Goal: Information Seeking & Learning: Find specific fact

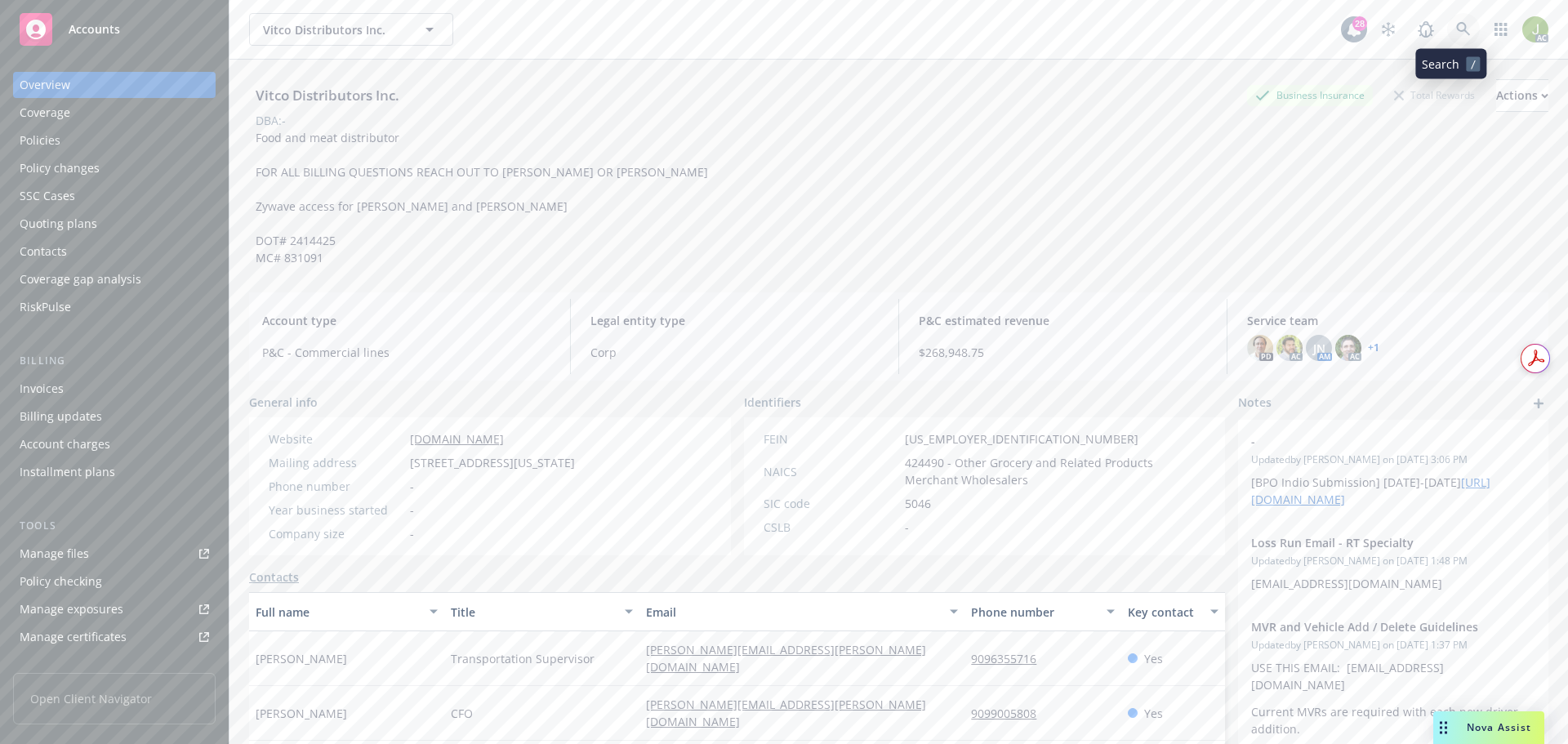
click at [1456, 35] on icon at bounding box center [1463, 29] width 15 height 15
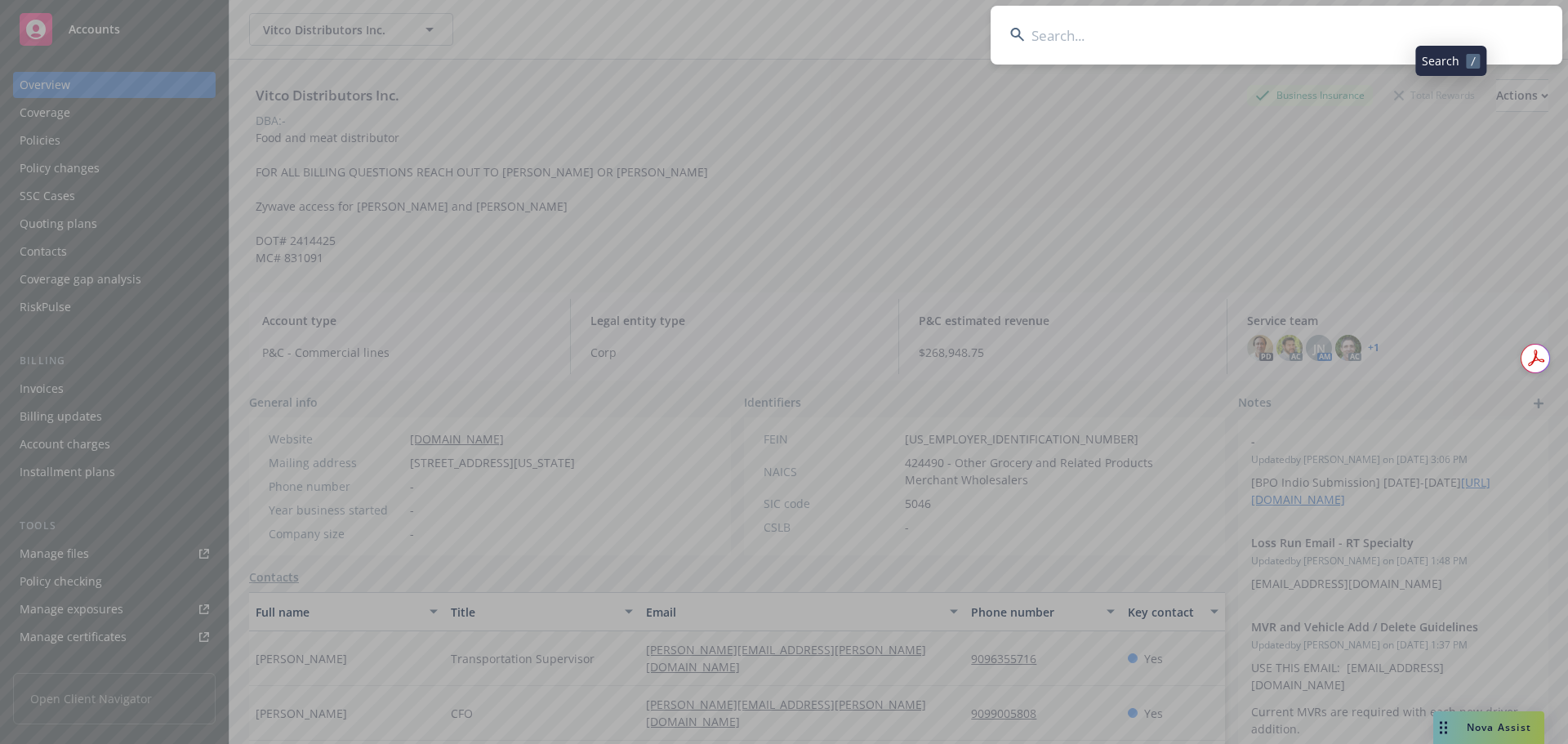
click at [1323, 41] on input at bounding box center [1276, 35] width 572 height 59
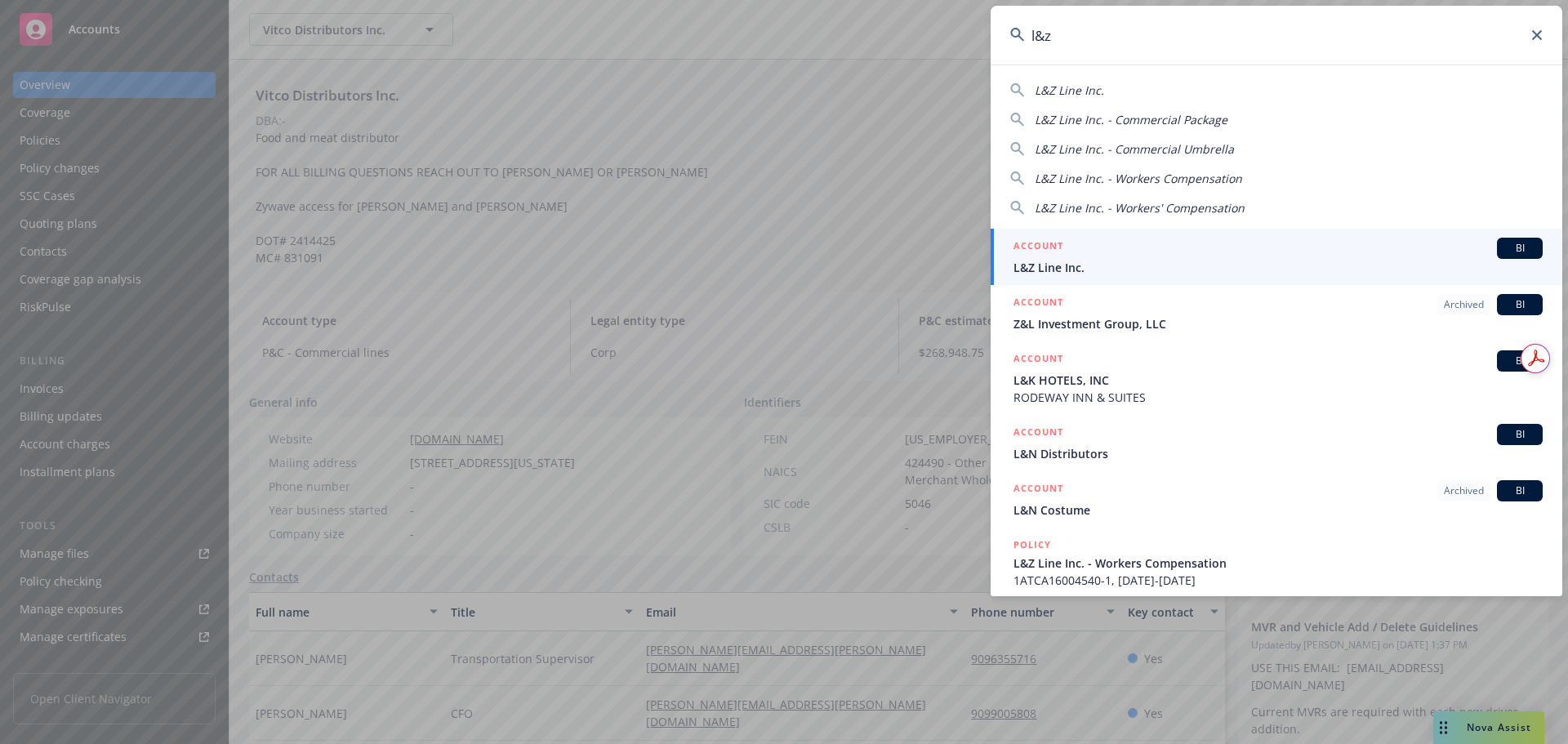
type input "l&z"
click at [1103, 252] on div "ACCOUNT BI" at bounding box center [1278, 248] width 529 height 21
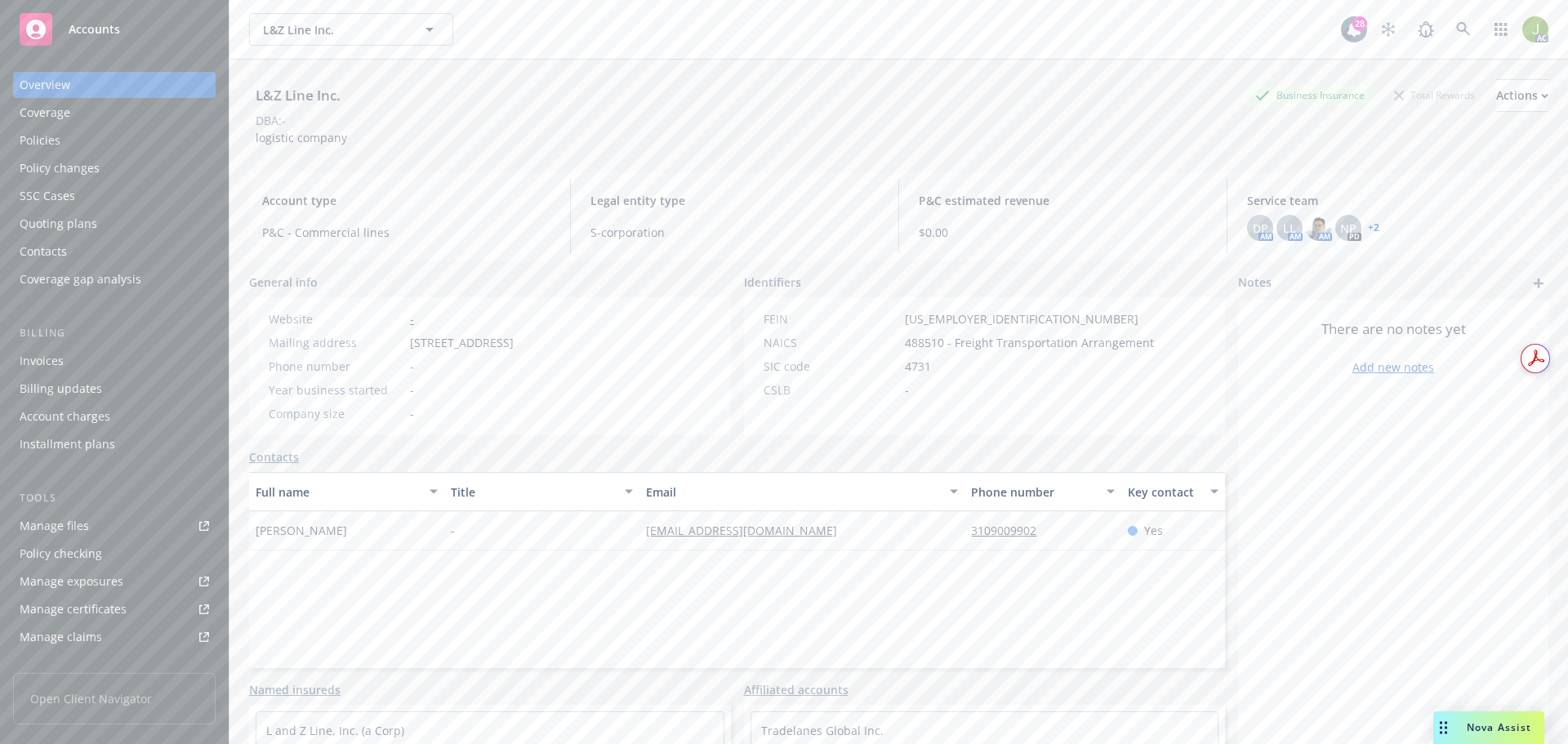
click at [104, 368] on div "Invoices" at bounding box center [114, 361] width 189 height 26
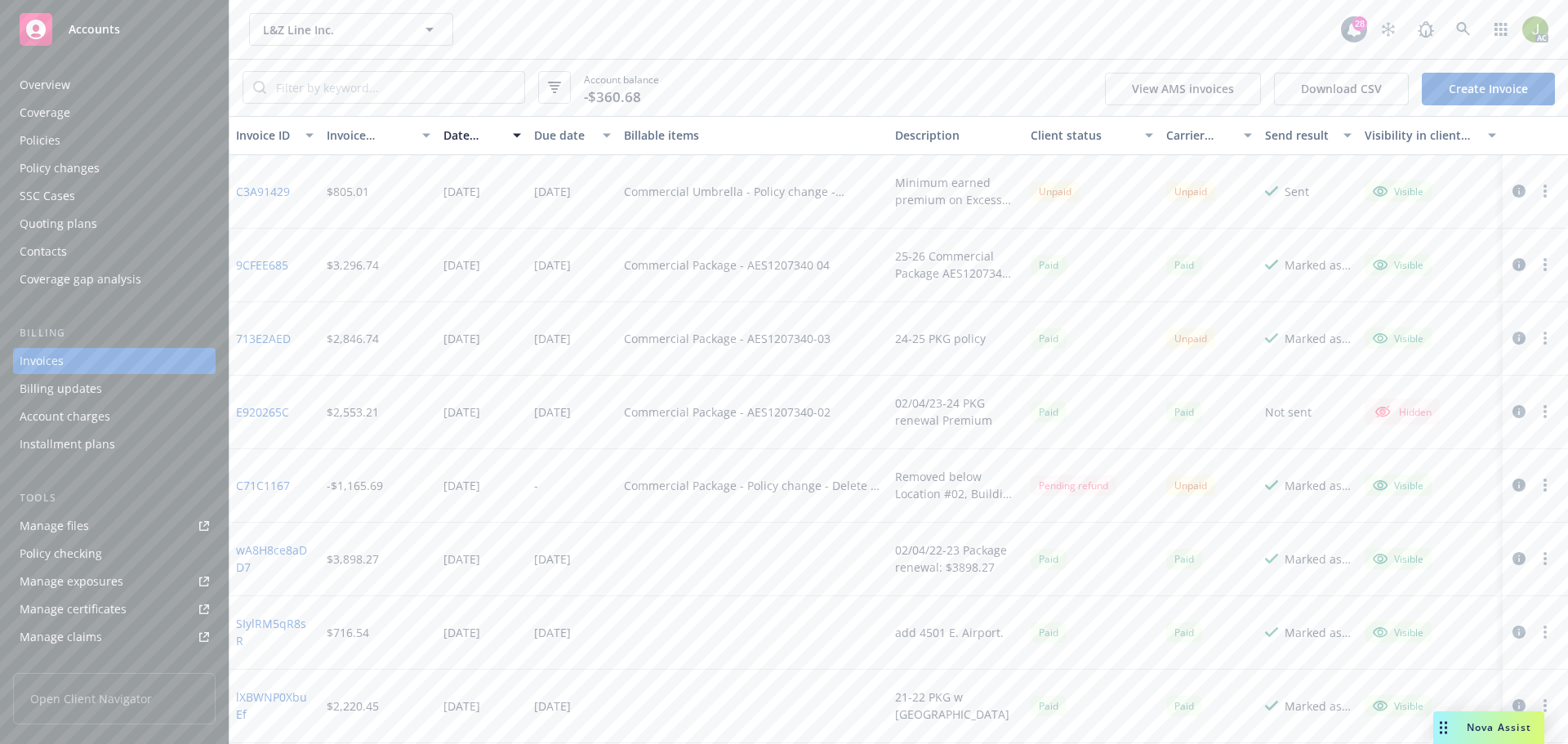
click at [246, 191] on link "C3A91429" at bounding box center [263, 192] width 54 height 17
click at [1466, 31] on icon at bounding box center [1463, 29] width 14 height 14
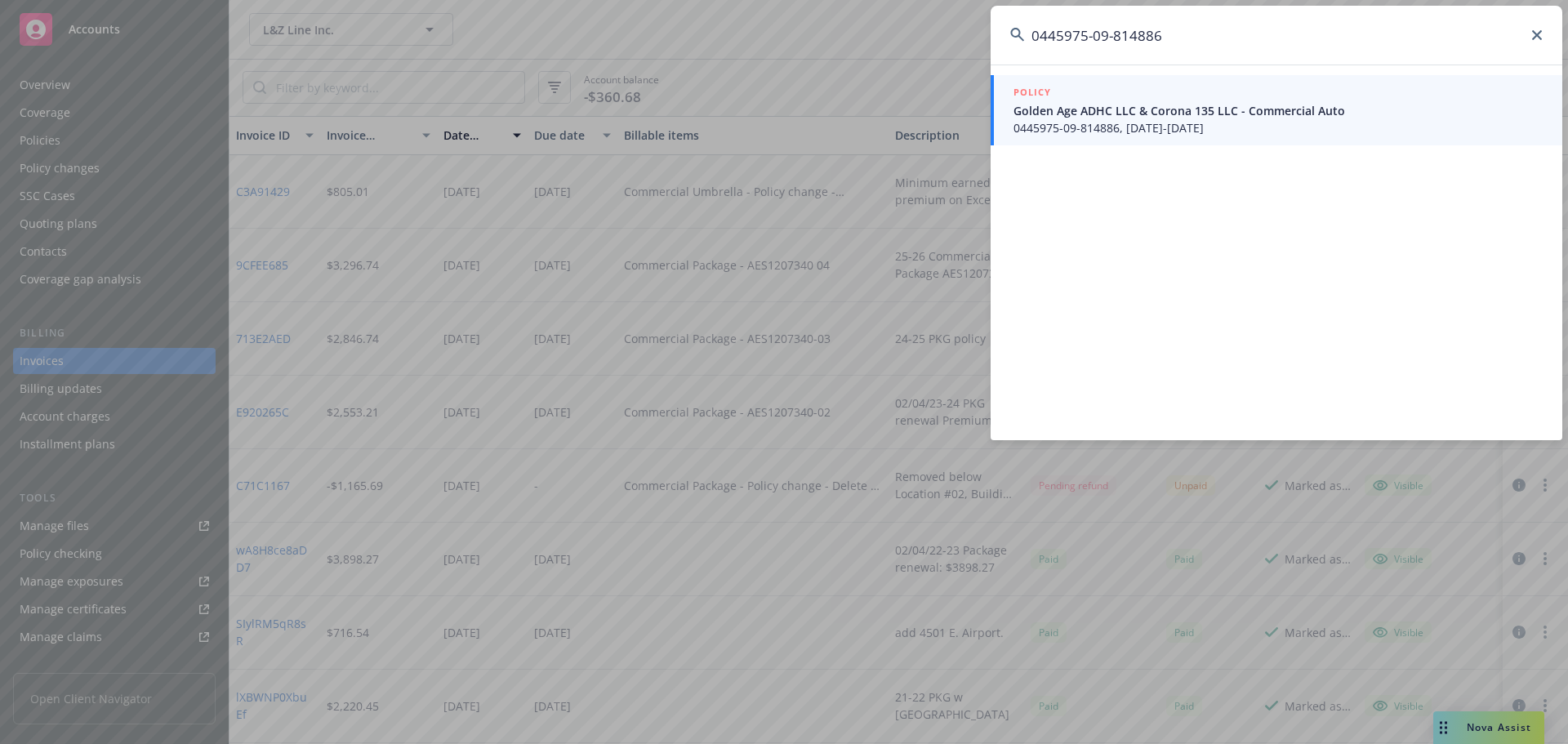
type input "0445975-09-814886"
click at [1111, 132] on span "0445975-09-814886, 10/07/2024-10/07/2025" at bounding box center [1278, 128] width 529 height 17
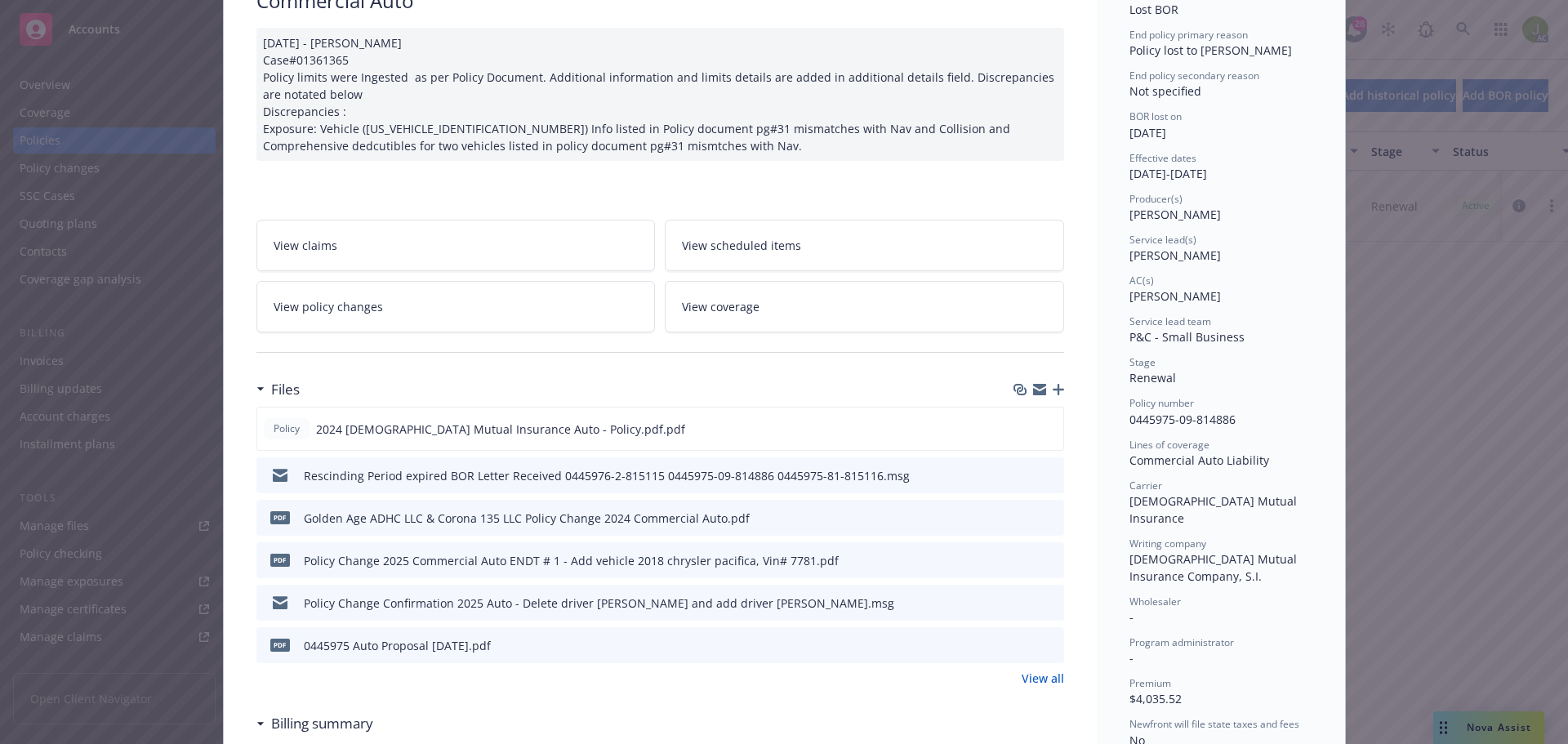
scroll to position [163, 0]
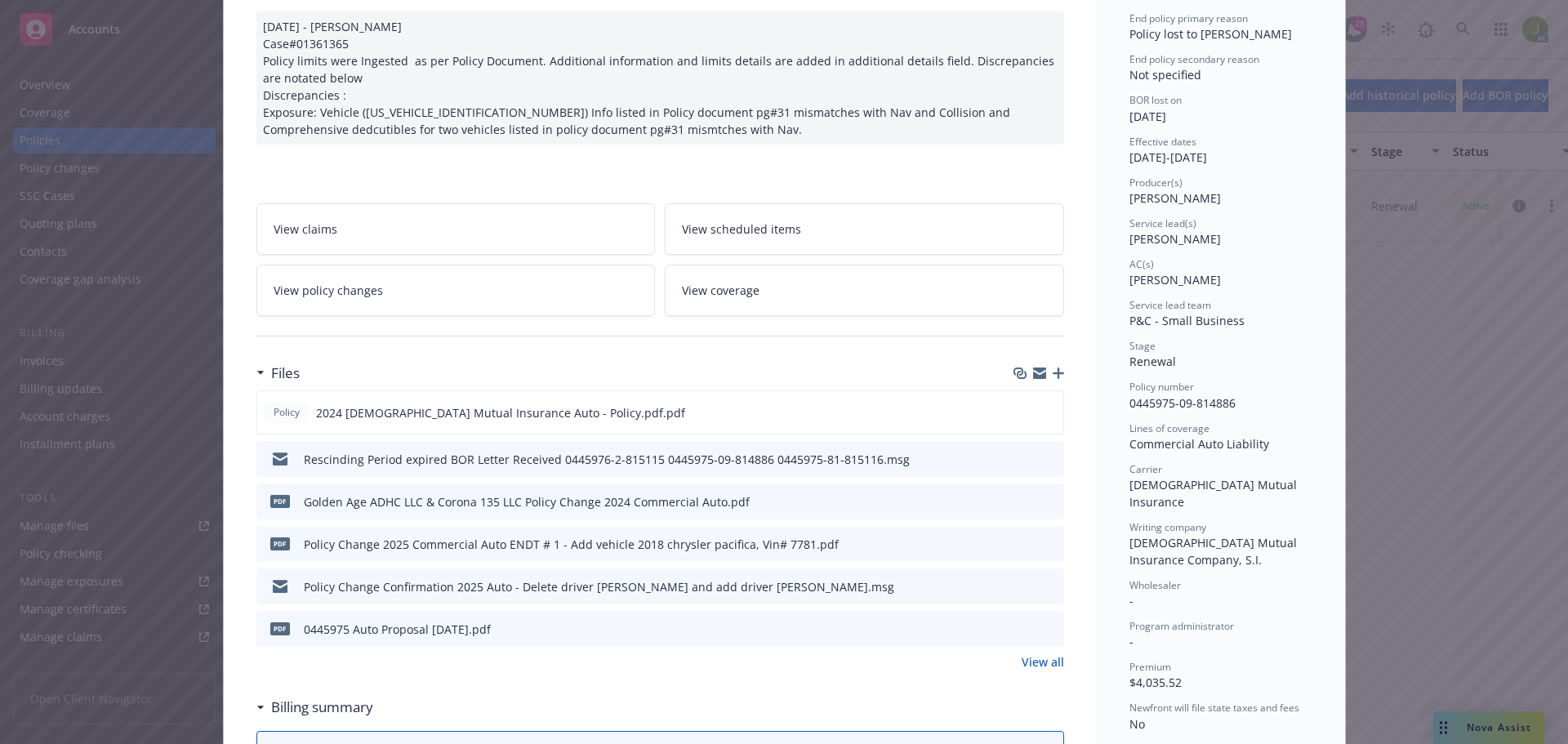
click at [1045, 665] on link "View all" at bounding box center [1043, 662] width 43 height 17
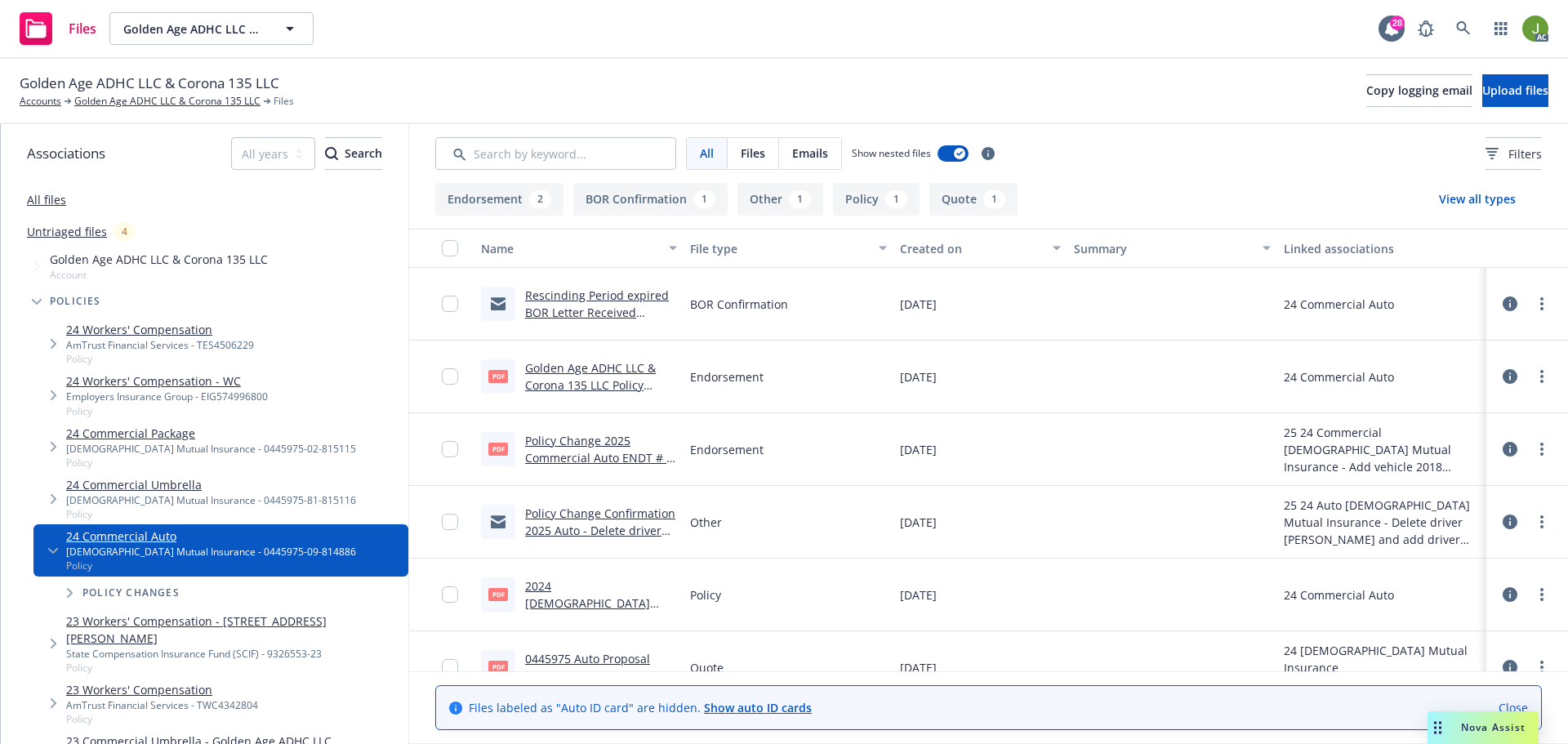
click at [607, 379] on link "Golden Age ADHC LLC & Corona 135 LLC Policy Change 2024 Commercial Auto.pdf" at bounding box center [595, 393] width 140 height 67
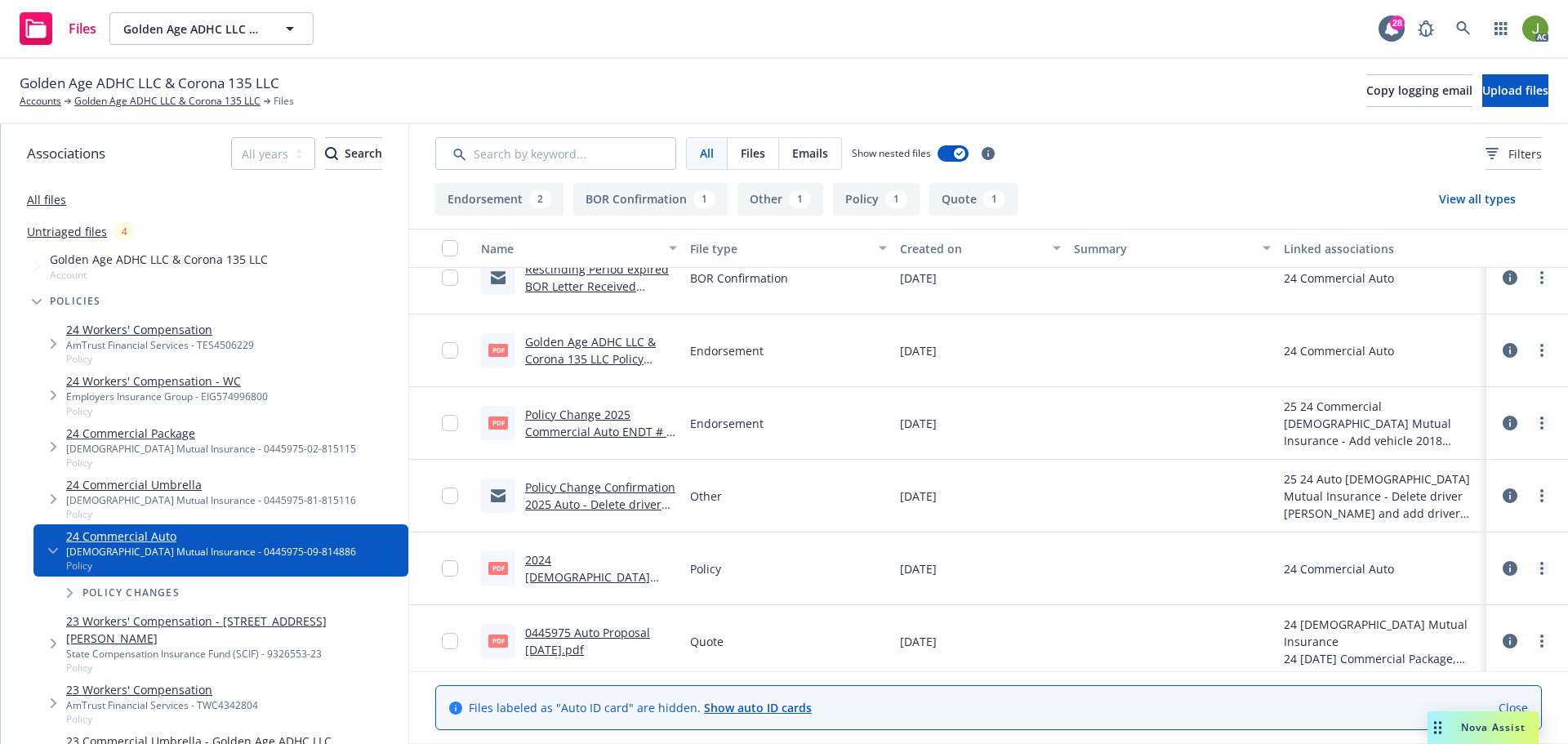
scroll to position [33, 0]
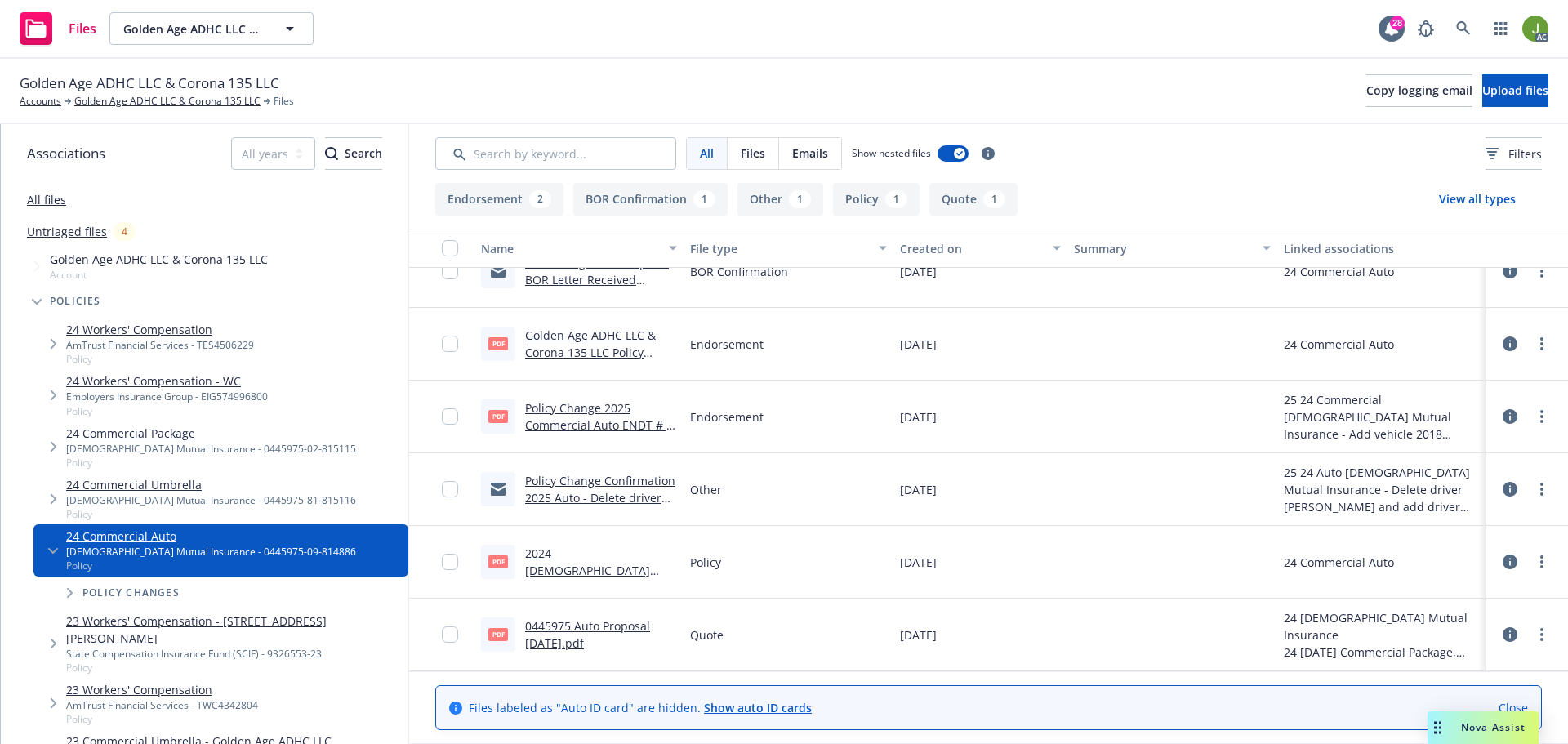
click at [596, 627] on link "0445975 Auto Proposal [DATE].pdf" at bounding box center [587, 634] width 125 height 33
click at [1465, 34] on icon at bounding box center [1463, 28] width 15 height 15
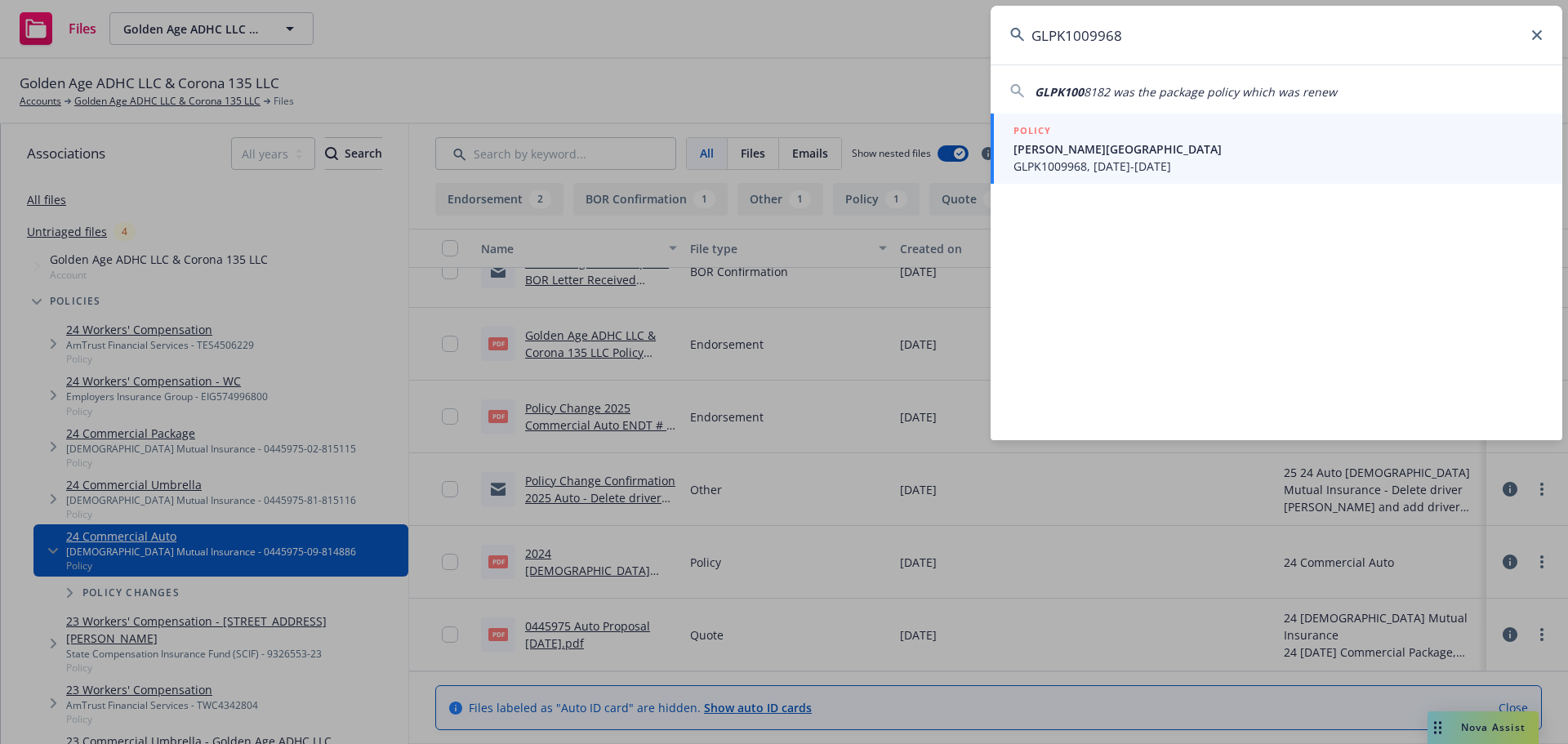
type input "GLPK1009968"
click at [1086, 156] on span "Patricia Stragnola - Ross Ave" at bounding box center [1278, 149] width 529 height 17
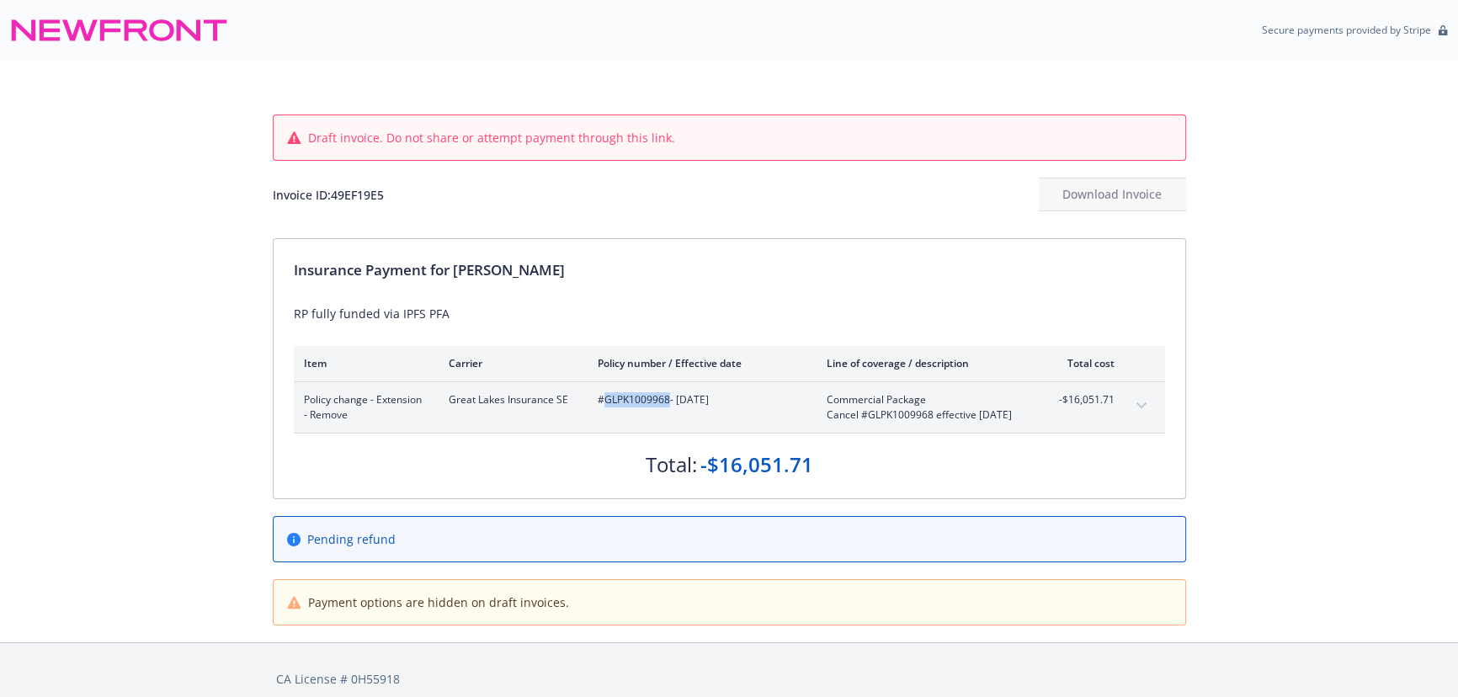
drag, startPoint x: 668, startPoint y: 398, endPoint x: 605, endPoint y: 401, distance: 63.2
click at [605, 401] on span "#GLPK1009968 - 07/29/2025" at bounding box center [699, 399] width 202 height 15
copy span "GLPK1009968"
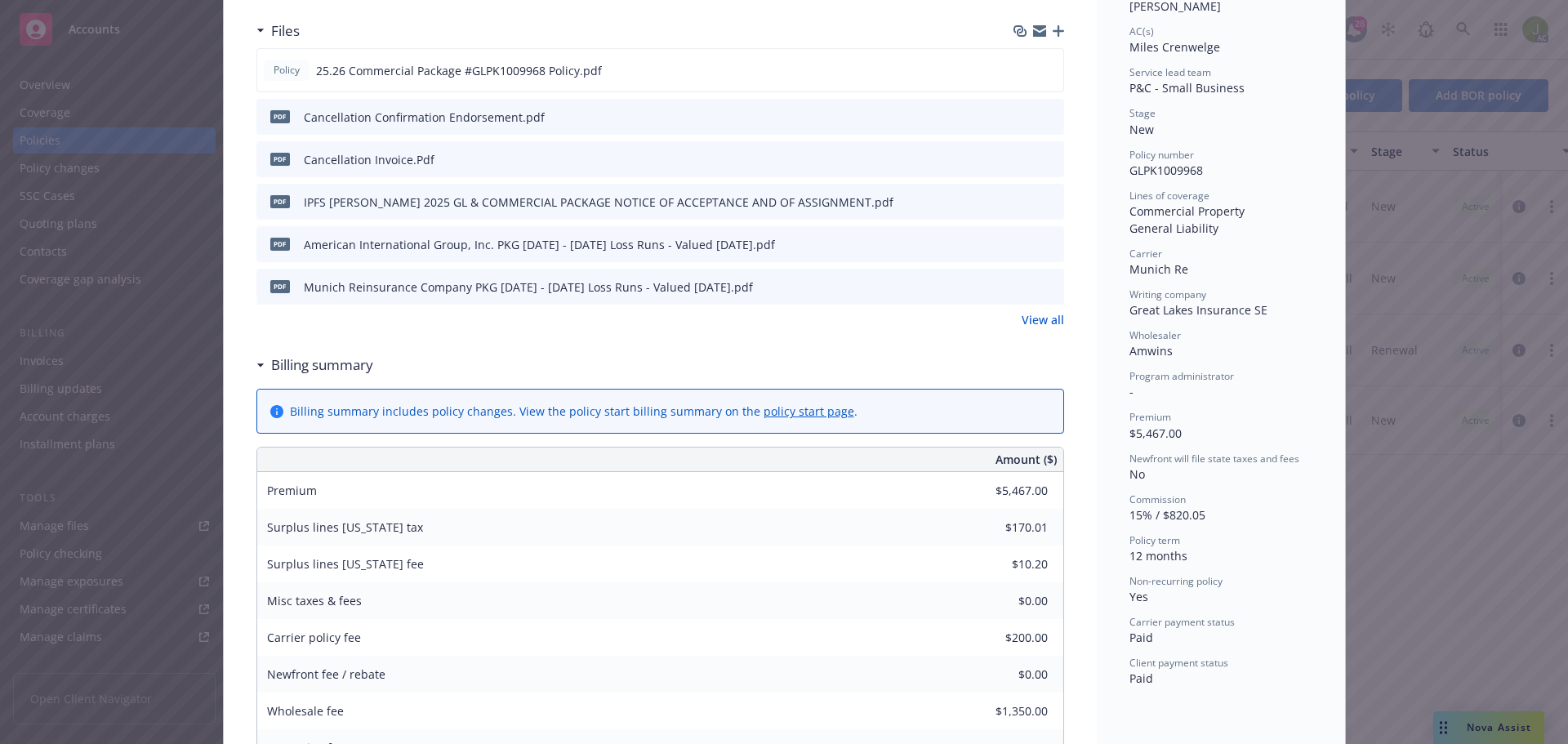
scroll to position [408, 0]
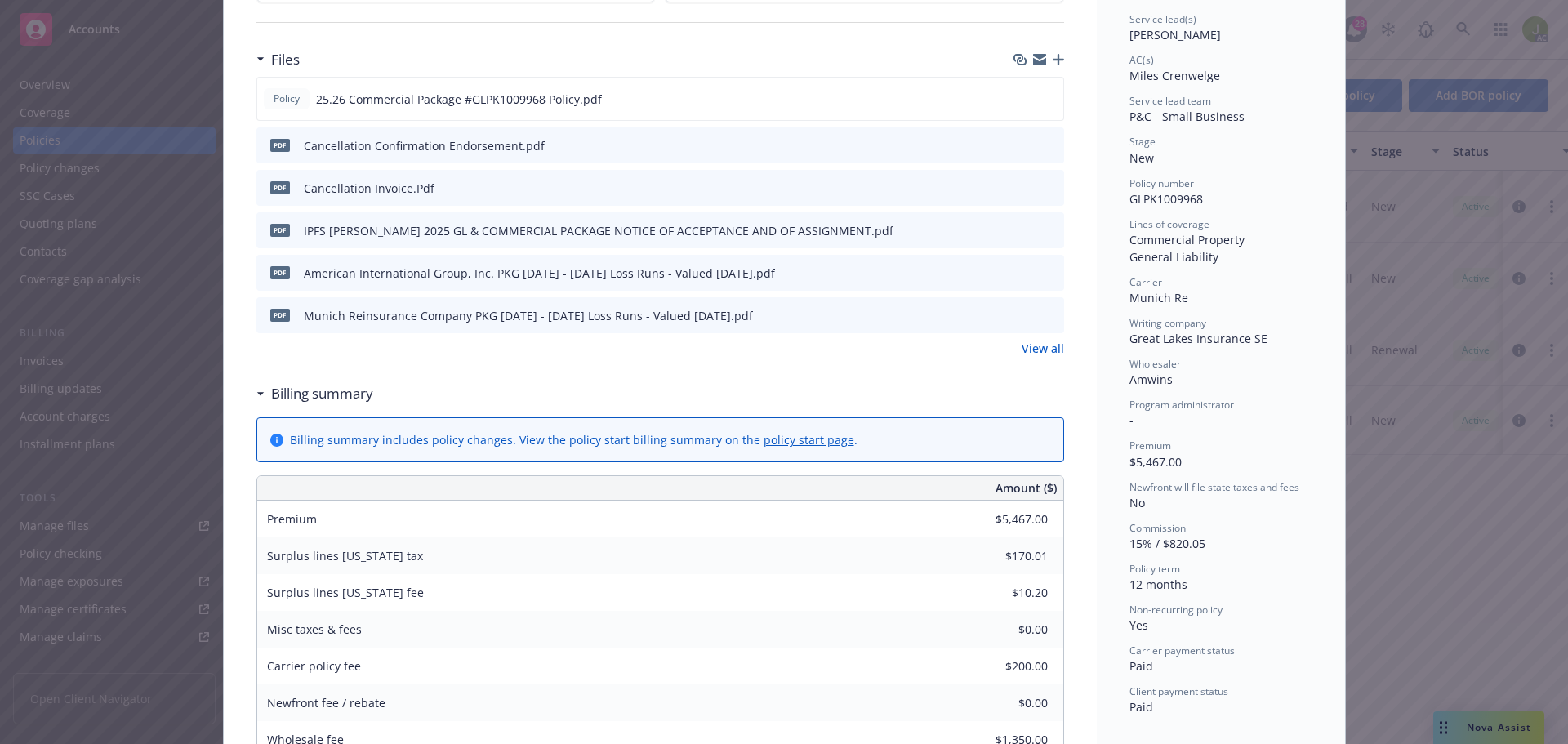
click at [1041, 229] on icon "preview file" at bounding box center [1048, 230] width 15 height 12
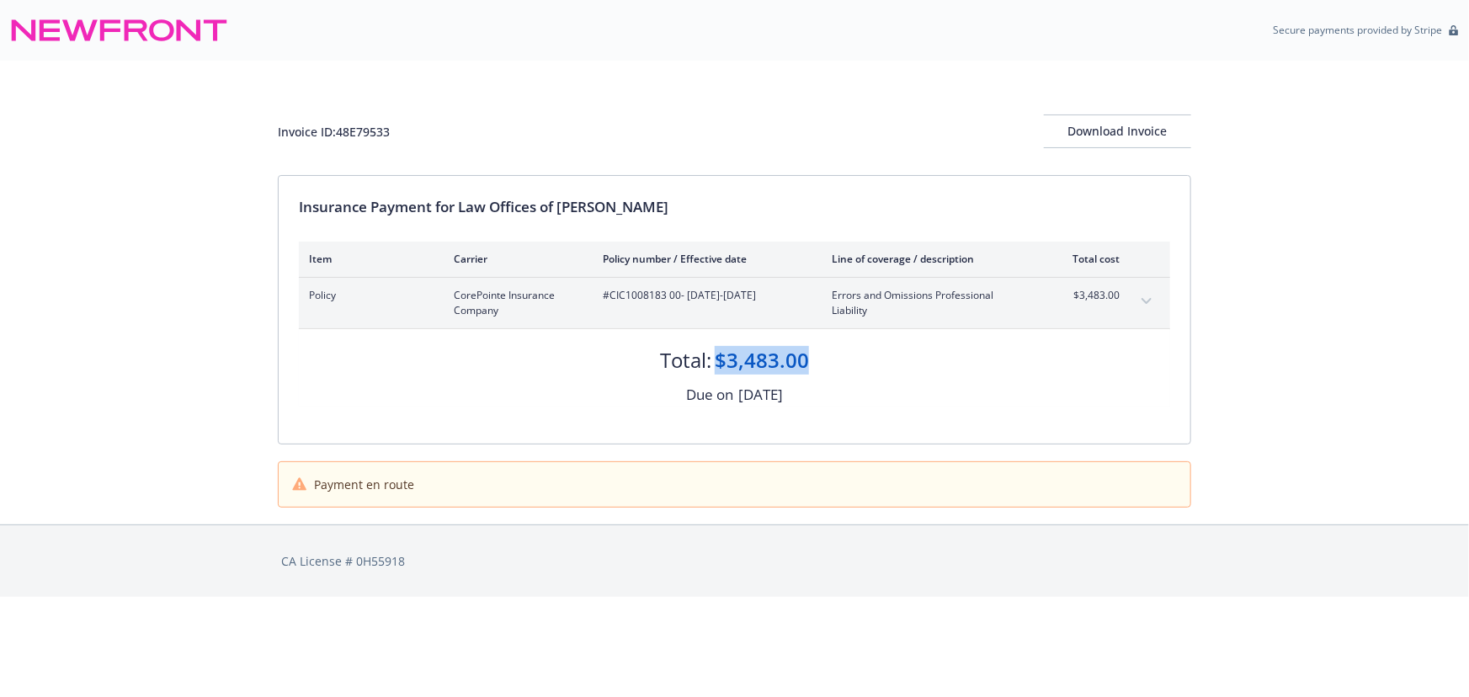
drag, startPoint x: 816, startPoint y: 362, endPoint x: 719, endPoint y: 358, distance: 96.9
click at [719, 358] on div "Total: $3,483.00" at bounding box center [734, 351] width 871 height 45
copy div "$3,483.00"
